Goal: Check status: Check status

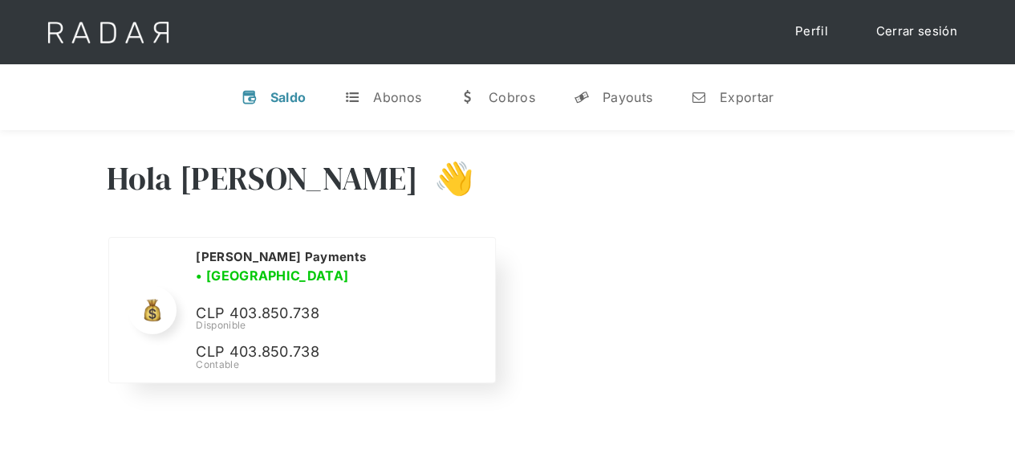
click at [266, 302] on p "CLP 403.850.738" at bounding box center [316, 313] width 241 height 23
copy p "403.850.738"
